Goal: Task Accomplishment & Management: Use online tool/utility

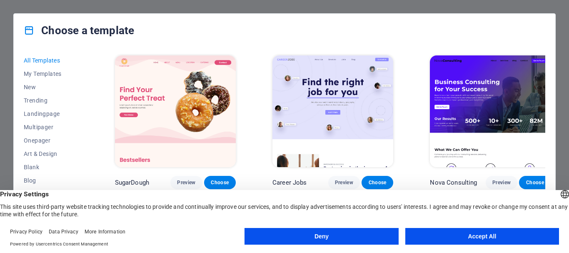
click at [467, 237] on button "Accept All" at bounding box center [483, 236] width 154 height 17
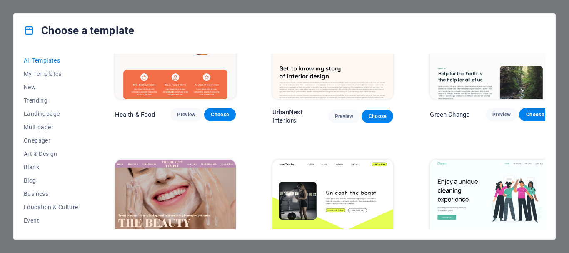
scroll to position [1297, 0]
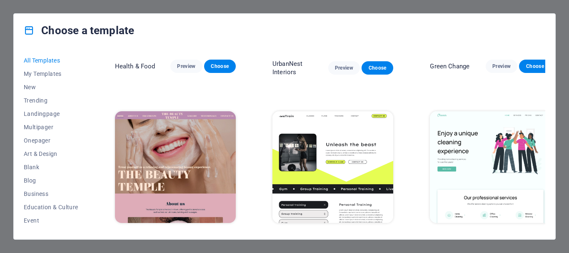
click at [473, 123] on img at bounding box center [490, 167] width 121 height 112
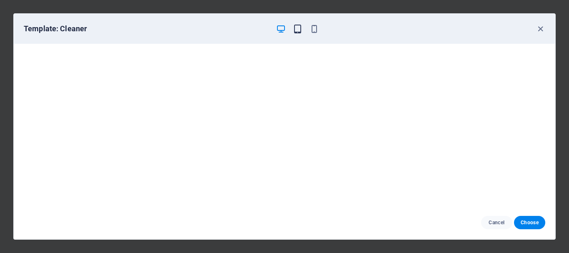
click at [300, 33] on icon "button" at bounding box center [298, 29] width 10 height 10
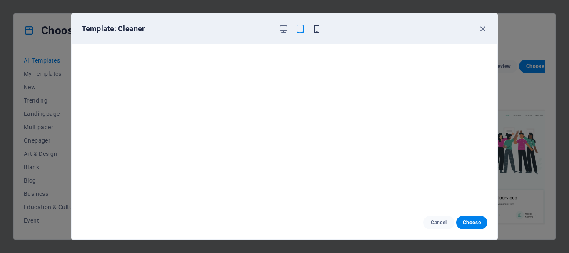
click at [318, 29] on icon "button" at bounding box center [317, 29] width 10 height 10
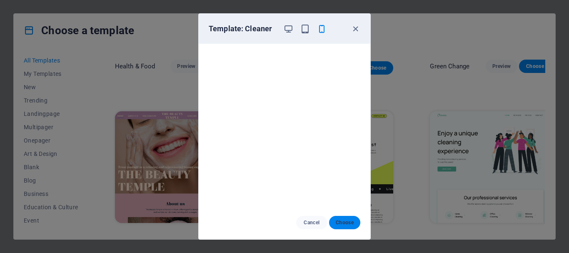
click at [337, 223] on span "Choose" at bounding box center [345, 222] width 18 height 7
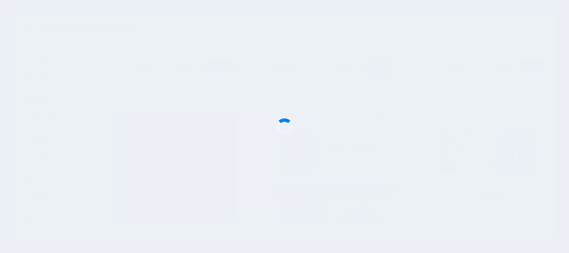
click at [337, 223] on div at bounding box center [284, 126] width 569 height 253
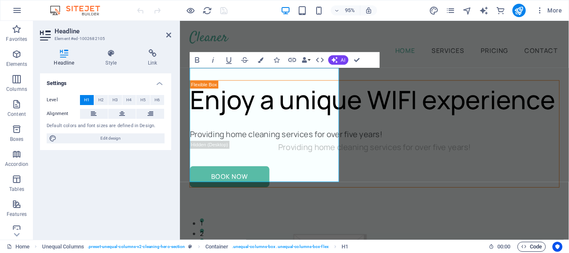
click at [529, 242] on span "Code" at bounding box center [532, 247] width 21 height 10
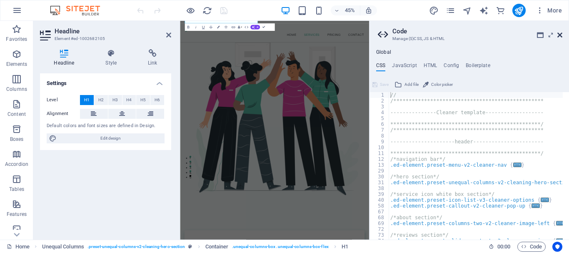
click at [562, 33] on icon at bounding box center [560, 35] width 5 height 7
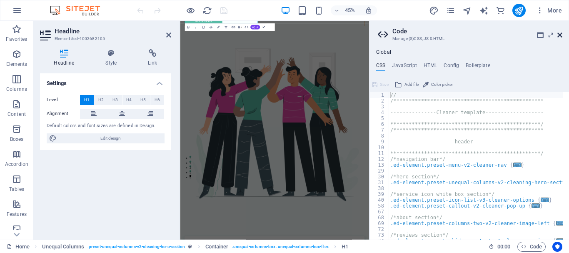
scroll to position [0, 0]
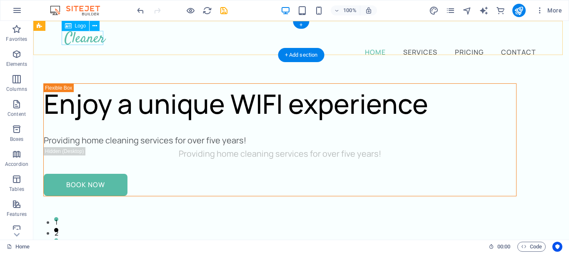
click at [99, 38] on div at bounding box center [302, 38] width 474 height 14
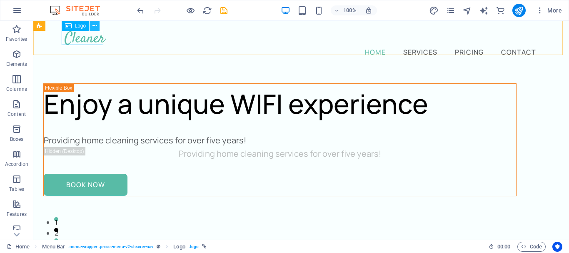
click at [95, 22] on icon at bounding box center [95, 26] width 5 height 9
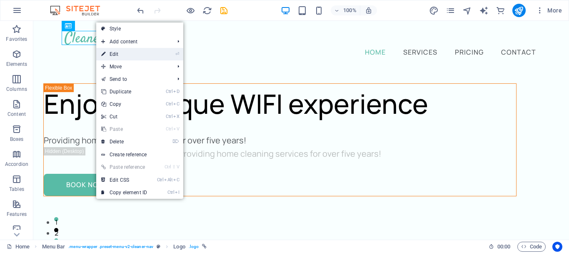
click at [118, 57] on link "⏎ Edit" at bounding box center [124, 54] width 56 height 13
select select "px"
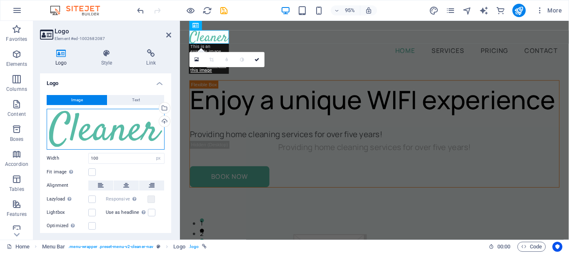
click at [96, 128] on div "Drag files here, click to choose files or select files from Files or our free s…" at bounding box center [106, 129] width 118 height 41
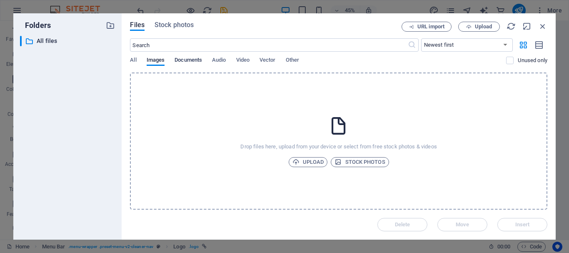
click at [182, 60] on span "Documents" at bounding box center [189, 61] width 28 height 12
click at [282, 59] on div "All Images Documents Audio Video Vector Other" at bounding box center [318, 65] width 376 height 16
click at [542, 24] on icon "button" at bounding box center [543, 26] width 9 height 9
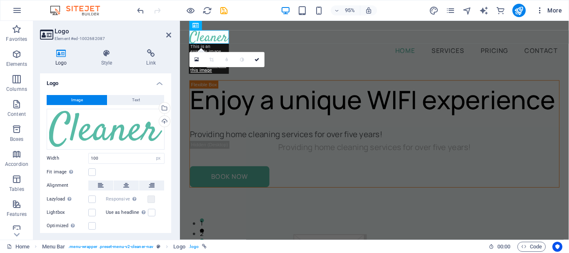
click at [543, 8] on icon "button" at bounding box center [540, 10] width 8 height 8
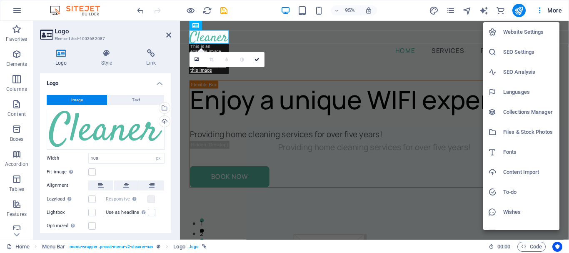
click at [224, 10] on div at bounding box center [284, 126] width 569 height 253
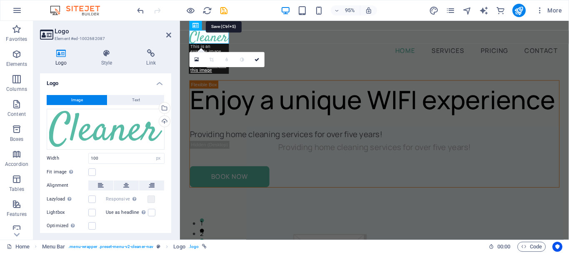
click at [224, 10] on icon "save" at bounding box center [224, 11] width 10 height 10
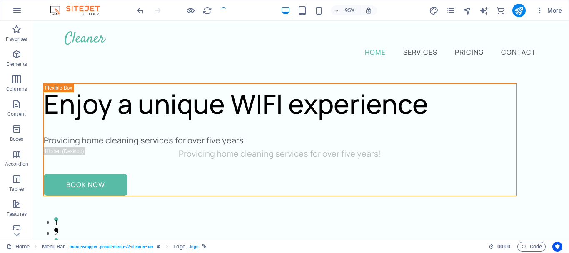
checkbox input "false"
click at [90, 12] on img at bounding box center [79, 10] width 63 height 10
click at [18, 10] on icon "button" at bounding box center [17, 10] width 10 height 10
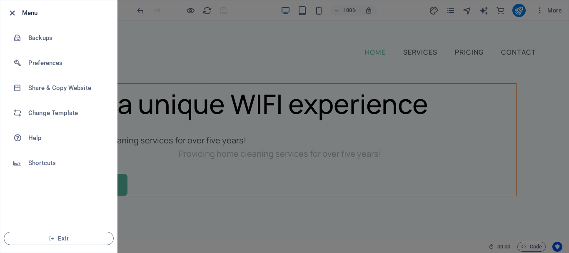
click at [13, 10] on icon "button" at bounding box center [13, 13] width 10 height 10
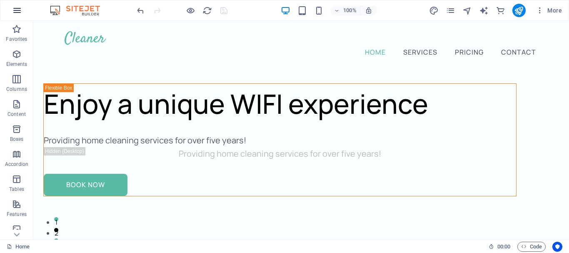
click at [15, 8] on icon "button" at bounding box center [17, 10] width 10 height 10
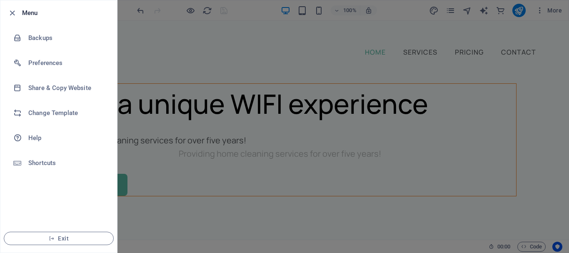
click at [186, 63] on div at bounding box center [284, 126] width 569 height 253
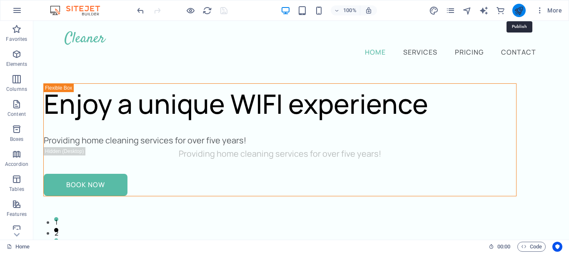
click at [517, 8] on icon "publish" at bounding box center [519, 11] width 10 height 10
